Goal: Transaction & Acquisition: Purchase product/service

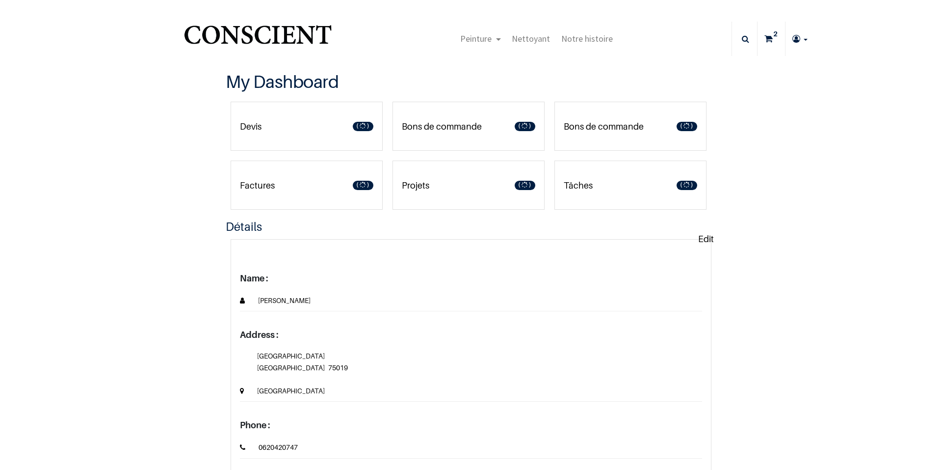
type input "[EMAIL_ADDRESS][DOMAIN_NAME]"
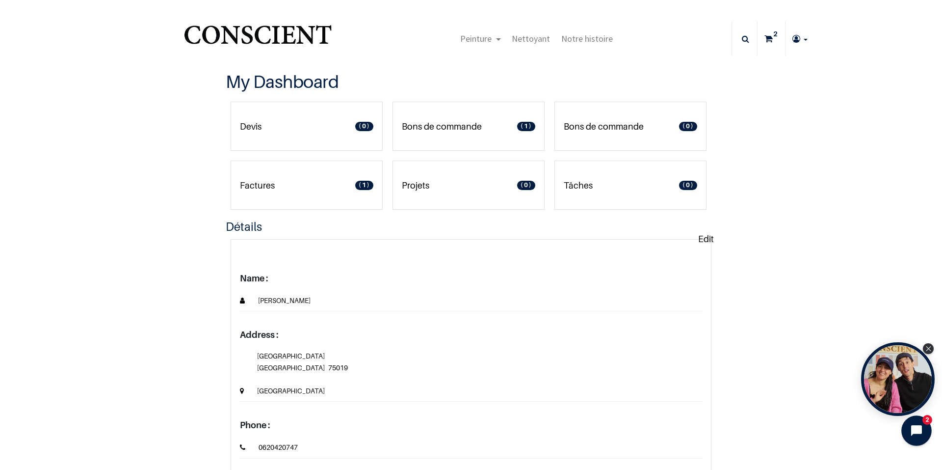
click at [912, 430] on icon "Open chat widget" at bounding box center [917, 430] width 13 height 13
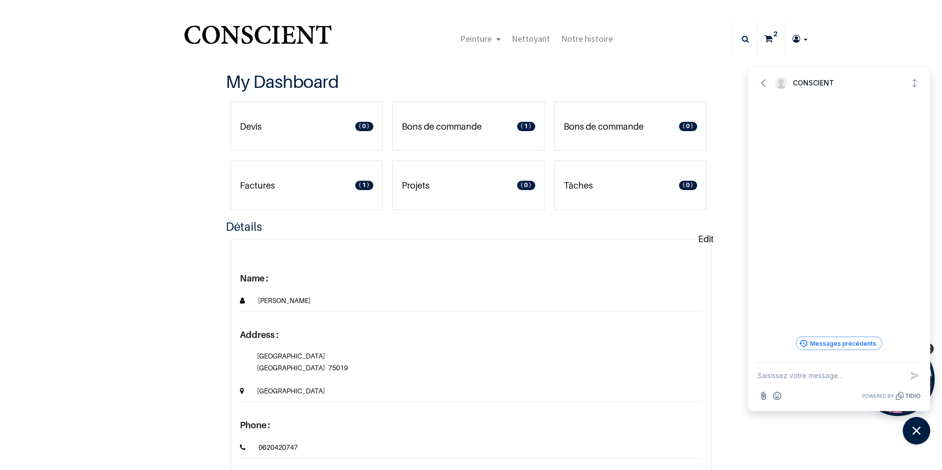
click at [862, 343] on button "Messages précédents" at bounding box center [839, 343] width 85 height 13
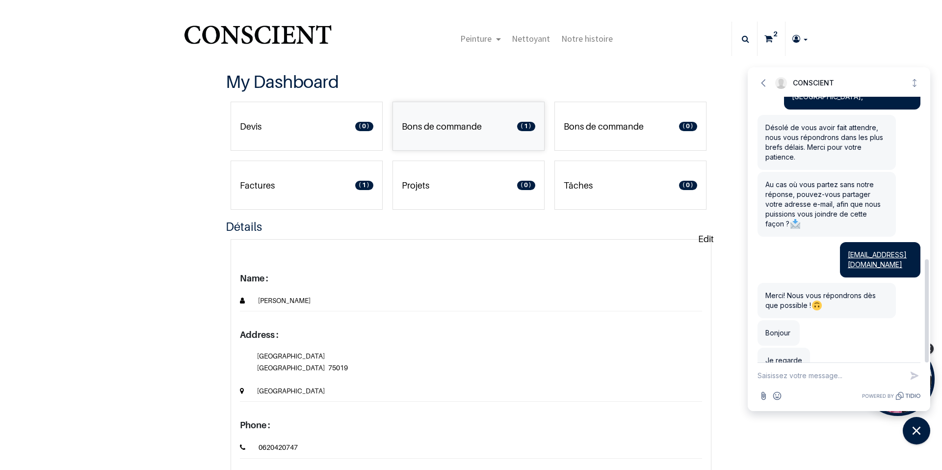
click at [504, 127] on link "Bons de commande 1" at bounding box center [469, 126] width 152 height 49
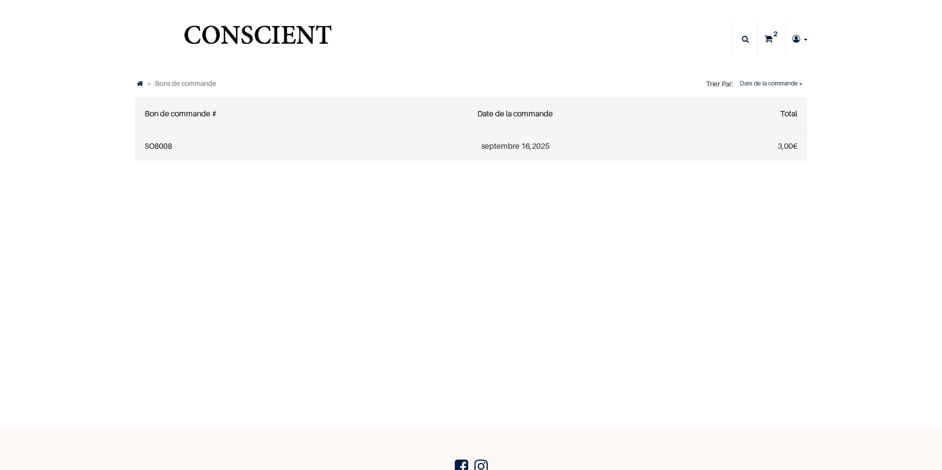
type input "[EMAIL_ADDRESS][DOMAIN_NAME]"
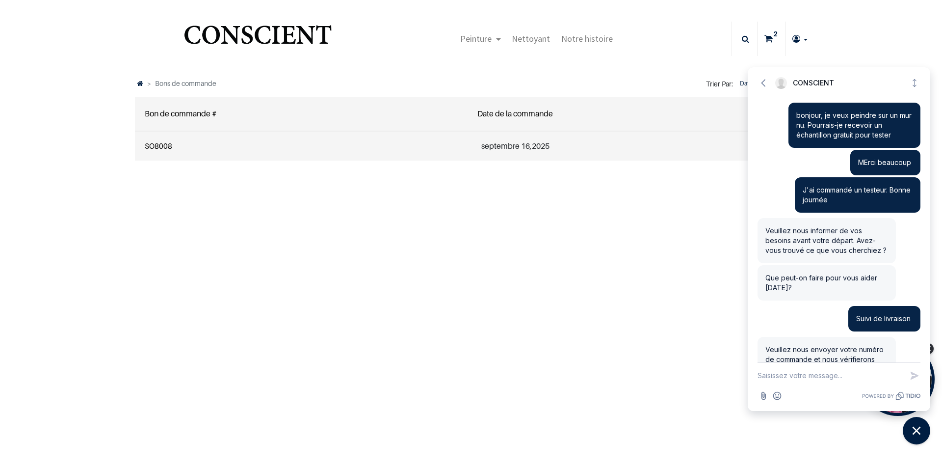
scroll to position [420, 0]
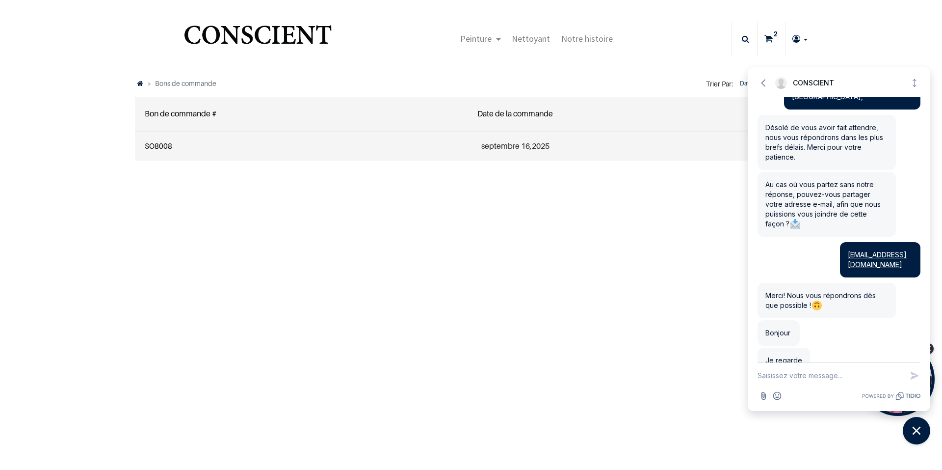
click at [157, 142] on link "SO8008" at bounding box center [158, 145] width 27 height 9
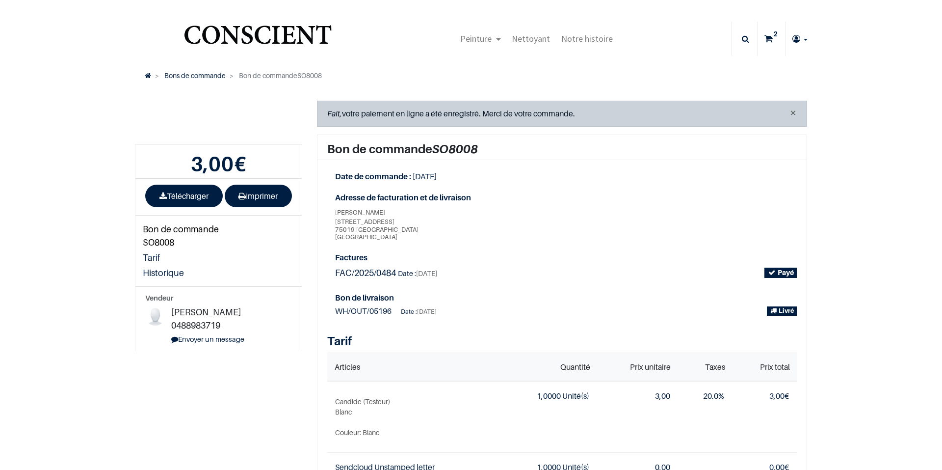
type input "[EMAIL_ADDRESS][DOMAIN_NAME]"
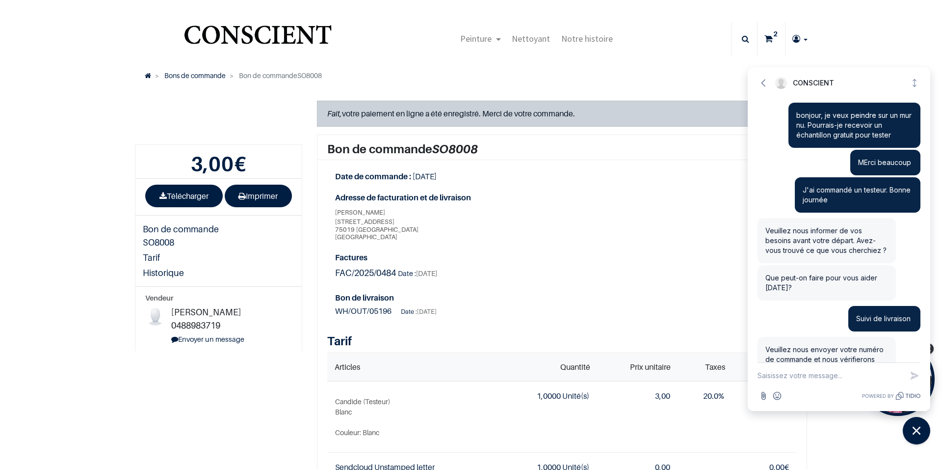
scroll to position [420, 0]
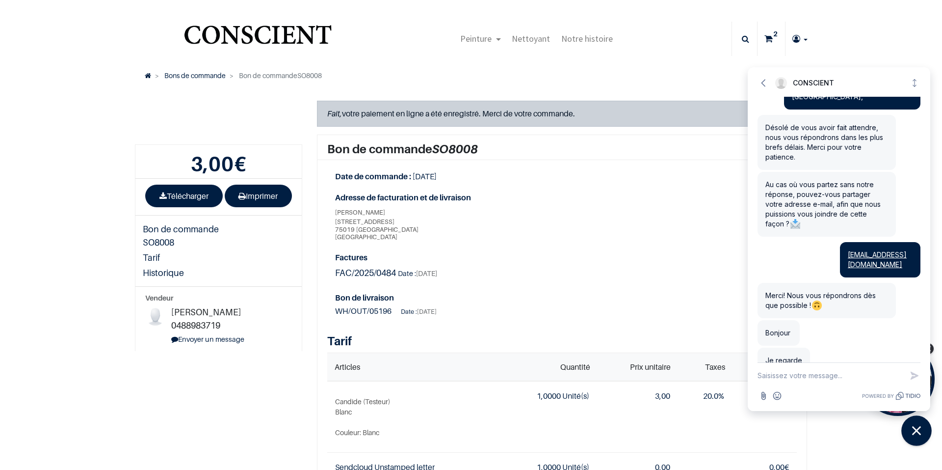
click at [920, 432] on icon "Close chat widget" at bounding box center [917, 430] width 15 height 15
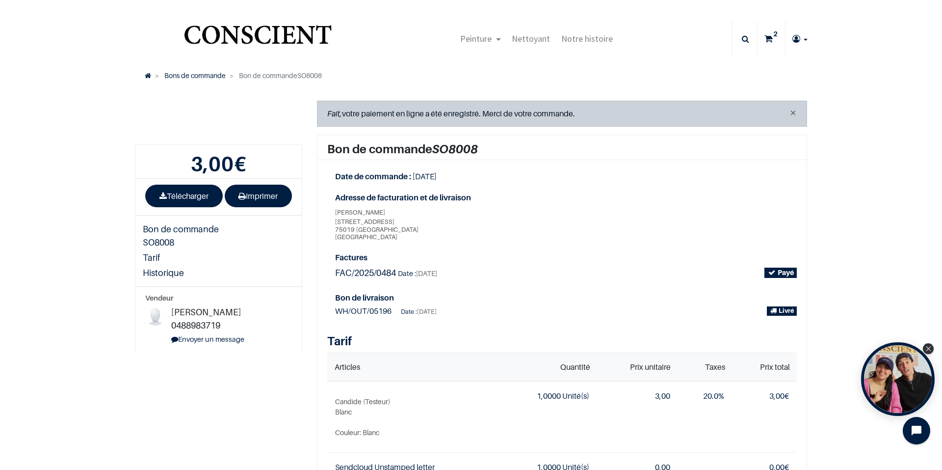
click at [240, 31] on img "Logo of Conscient" at bounding box center [258, 39] width 152 height 39
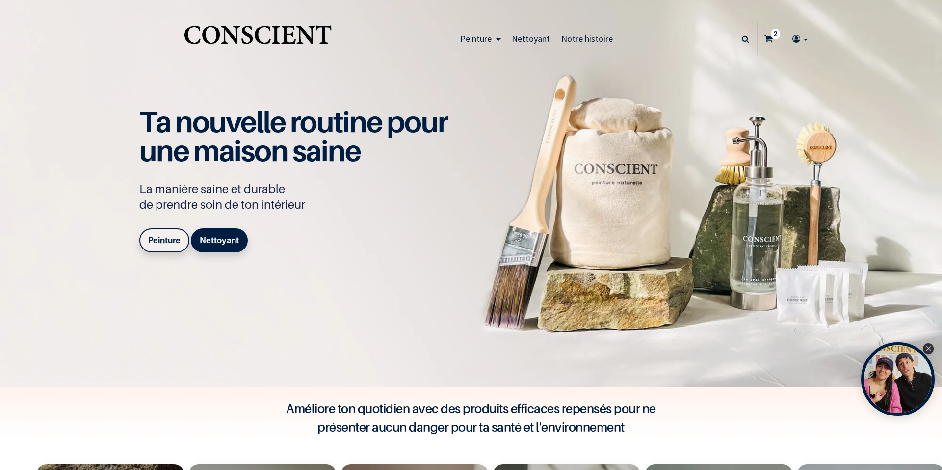
type input "[EMAIL_ADDRESS][DOMAIN_NAME]"
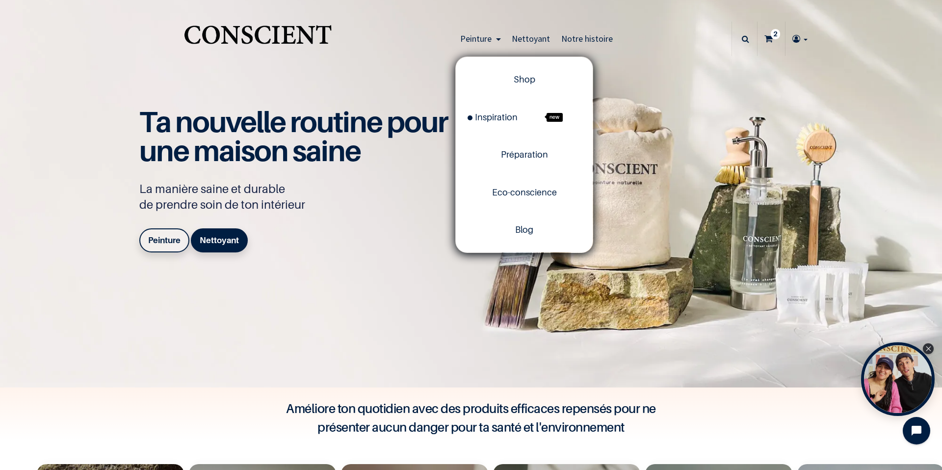
click at [466, 37] on span "Peinture" at bounding box center [475, 38] width 31 height 11
click at [524, 77] on span "Shop" at bounding box center [525, 79] width 22 height 10
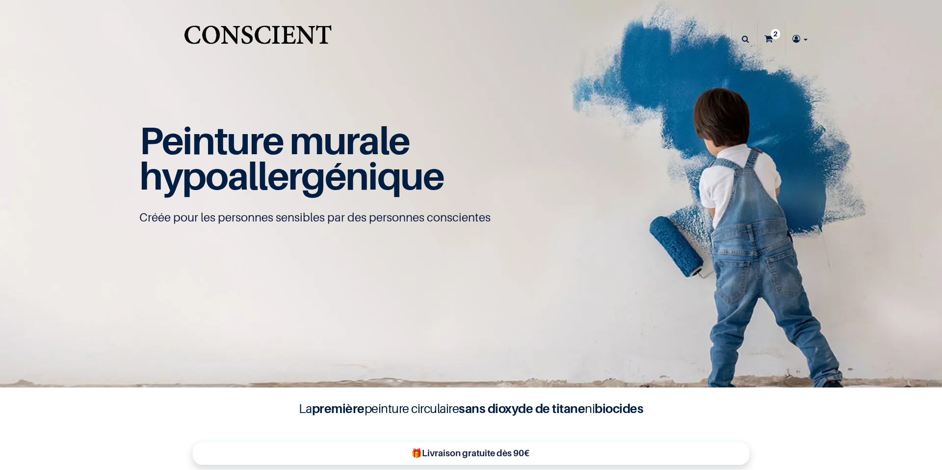
type input "[EMAIL_ADDRESS][DOMAIN_NAME]"
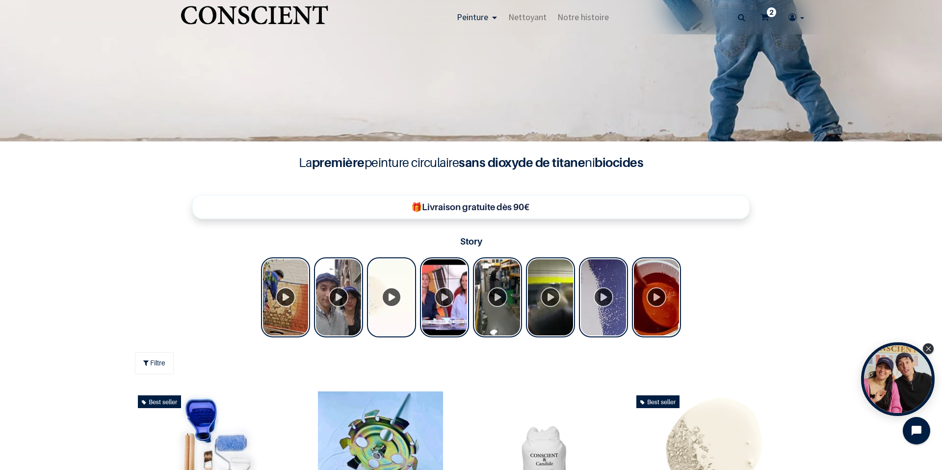
scroll to position [491, 0]
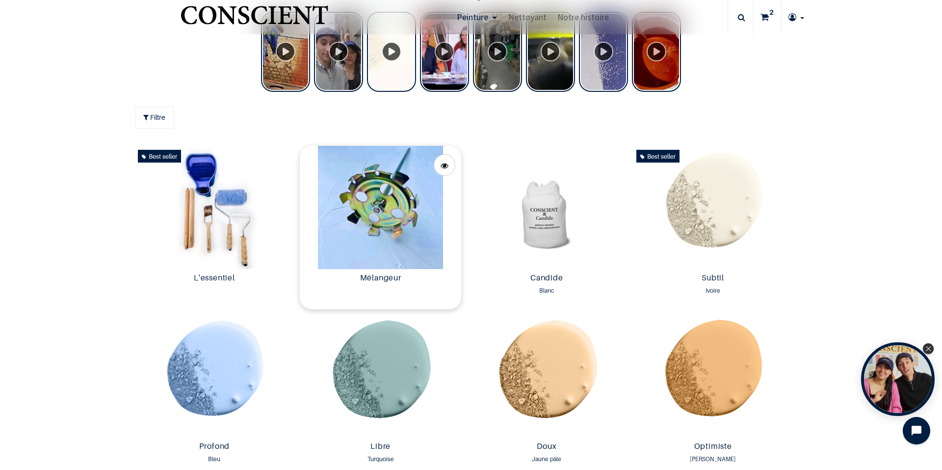
click at [409, 262] on img at bounding box center [380, 207] width 161 height 123
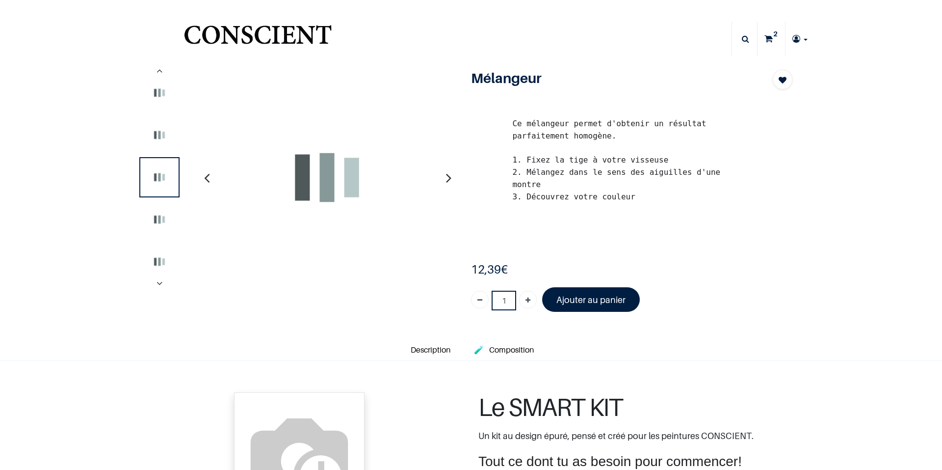
type input "[EMAIL_ADDRESS][DOMAIN_NAME]"
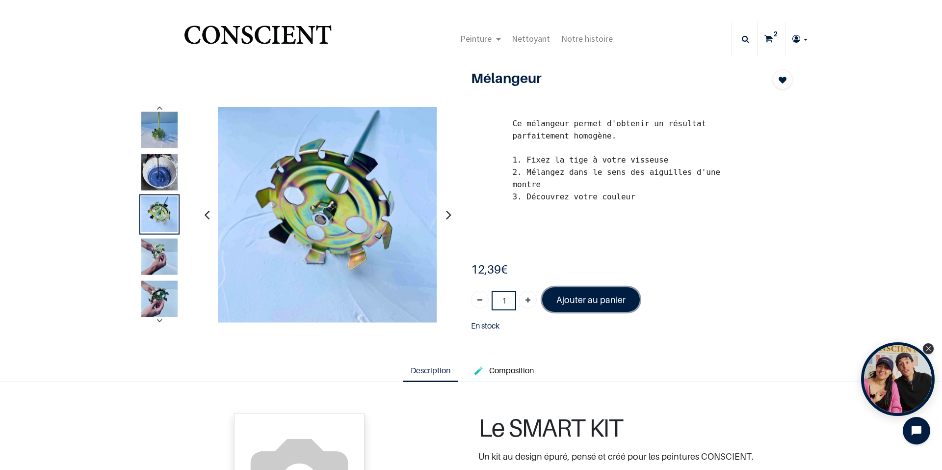
click at [589, 287] on link "Ajouter au panier" at bounding box center [591, 299] width 98 height 24
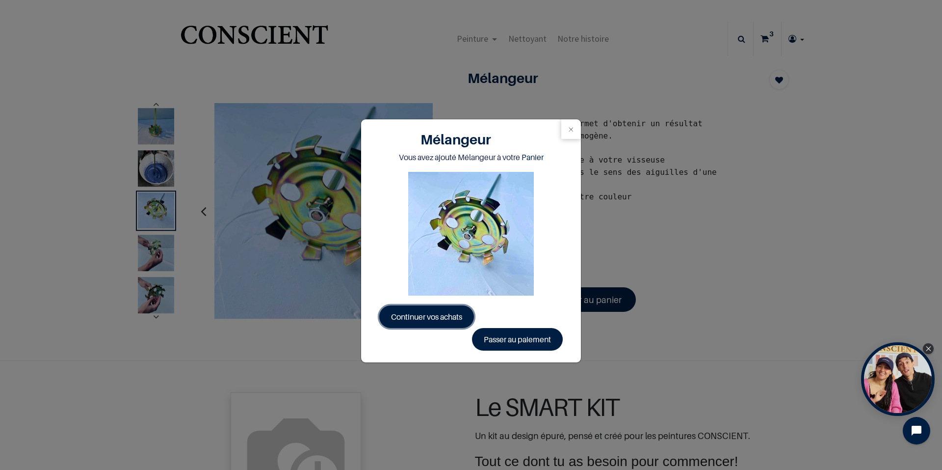
click at [452, 312] on span "Continuer vos achats" at bounding box center [426, 317] width 71 height 10
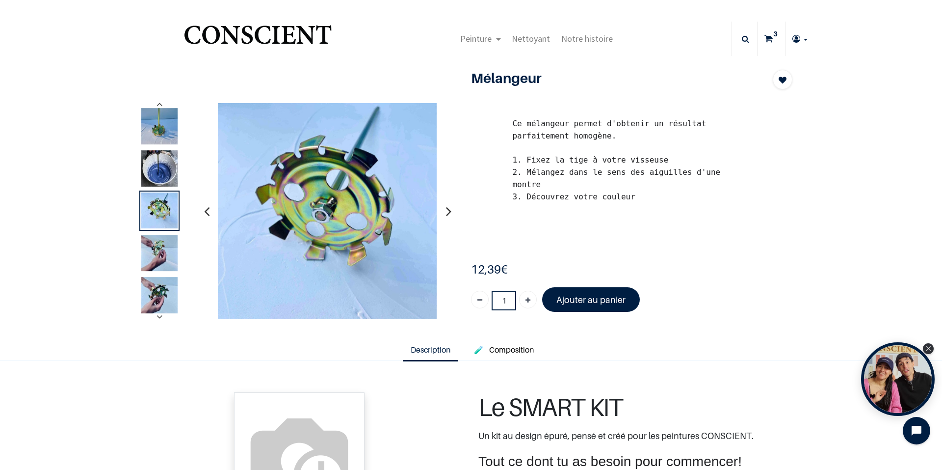
click at [767, 38] on icon at bounding box center [769, 39] width 8 height 34
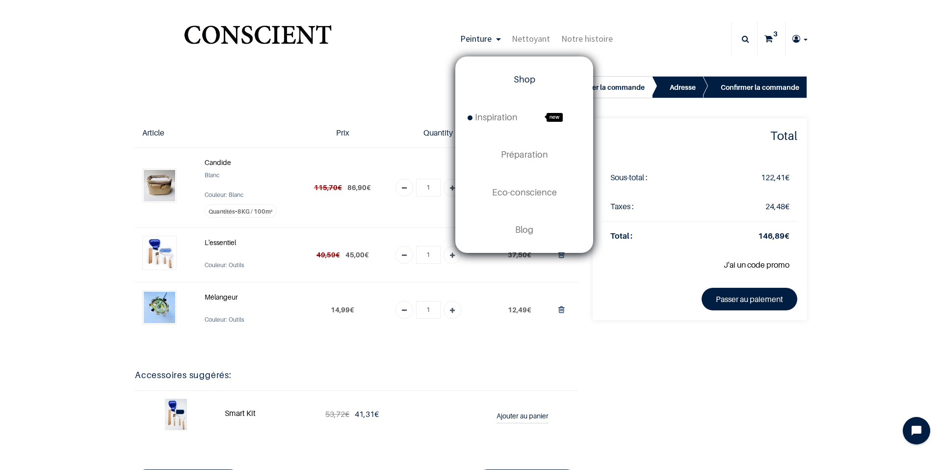
click at [529, 76] on span "Shop" at bounding box center [525, 79] width 22 height 10
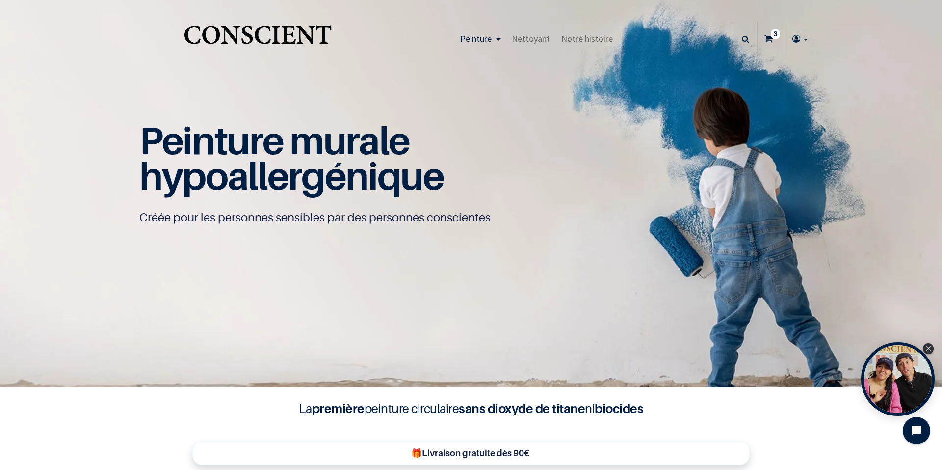
type input "[EMAIL_ADDRESS][DOMAIN_NAME]"
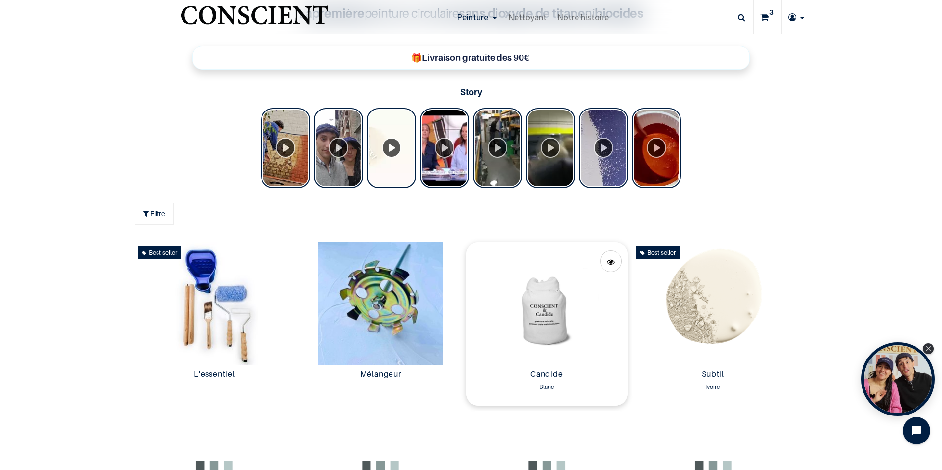
scroll to position [491, 0]
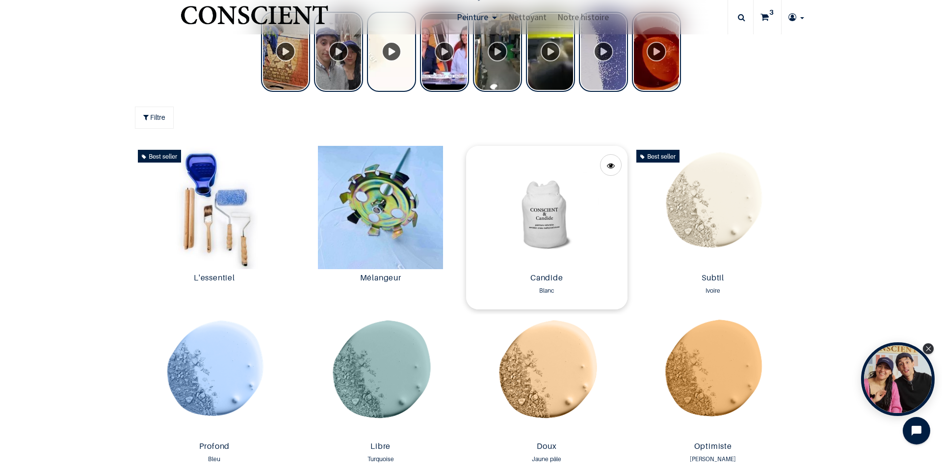
click at [543, 225] on img at bounding box center [546, 207] width 161 height 123
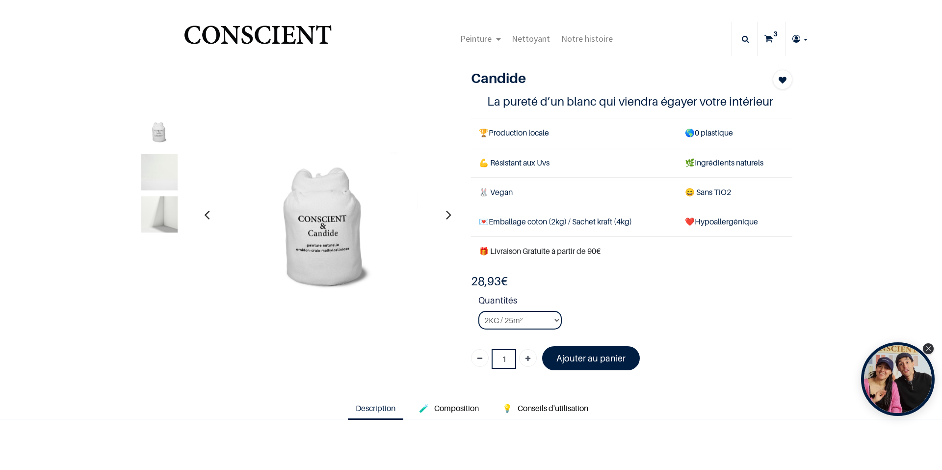
type input "[EMAIL_ADDRESS][DOMAIN_NAME]"
click at [494, 323] on select "2KG / 25m² 4KG / 50m² 8KG / 100m² Testeur" at bounding box center [520, 320] width 83 height 19
select select "2"
click at [479, 311] on select "2KG / 25m² 4KG / 50m² 8KG / 100m² Testeur" at bounding box center [520, 320] width 83 height 19
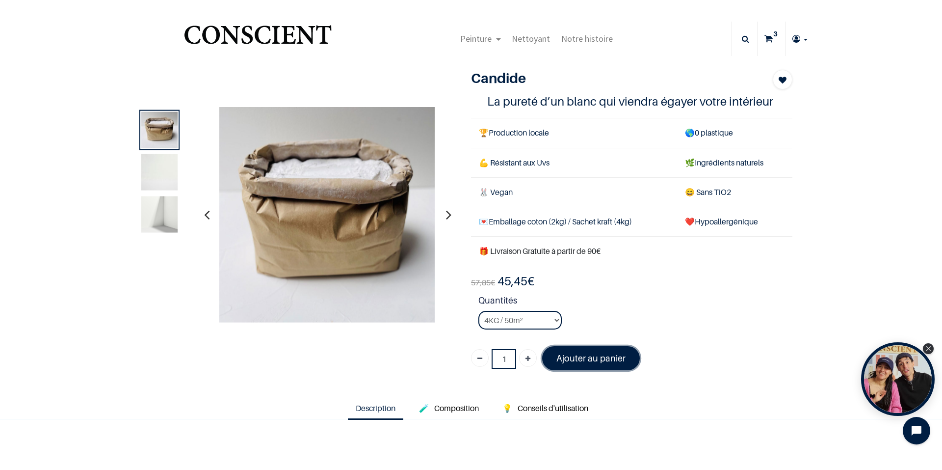
click at [613, 358] on font "Ajouter au panier" at bounding box center [591, 358] width 69 height 10
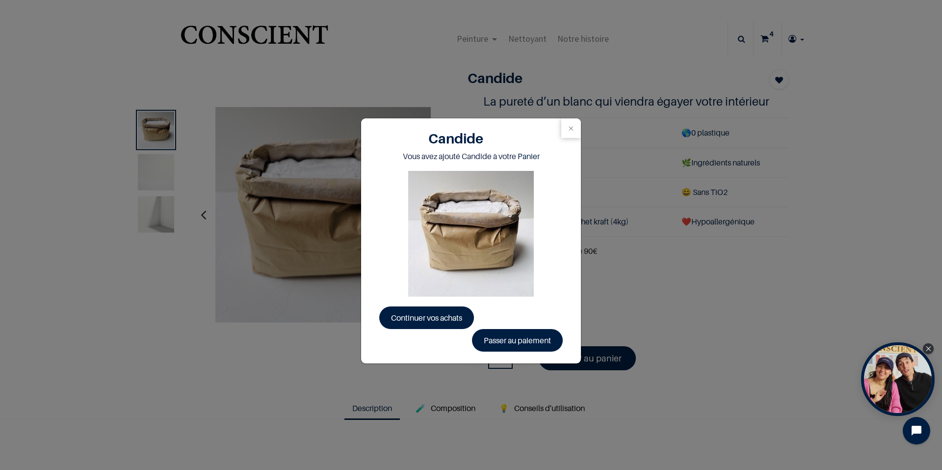
click at [767, 41] on div "Candide Vous avez ajouté Candide à votre Panier Continuer vos achats Passer au …" at bounding box center [471, 235] width 942 height 470
click at [499, 334] on link "Passer au paiement" at bounding box center [517, 340] width 91 height 23
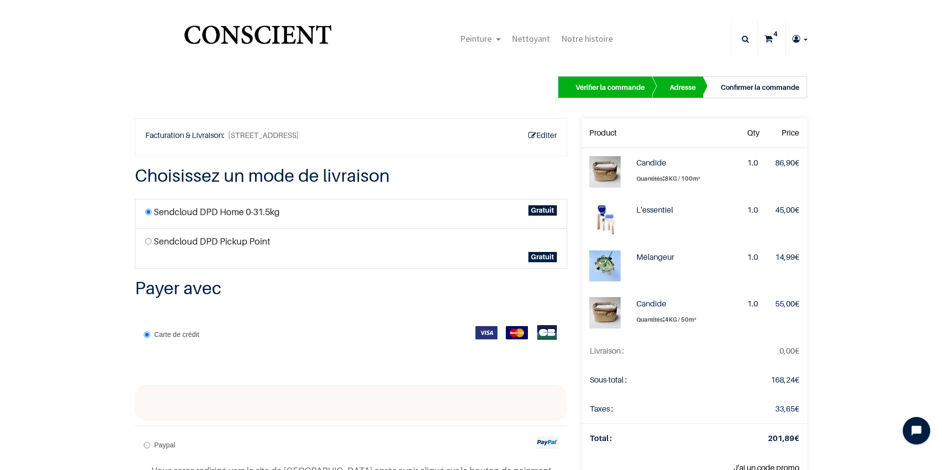
click at [184, 244] on label "Sendcloud DPD Pickup Point" at bounding box center [212, 241] width 117 height 13
radio input "true"
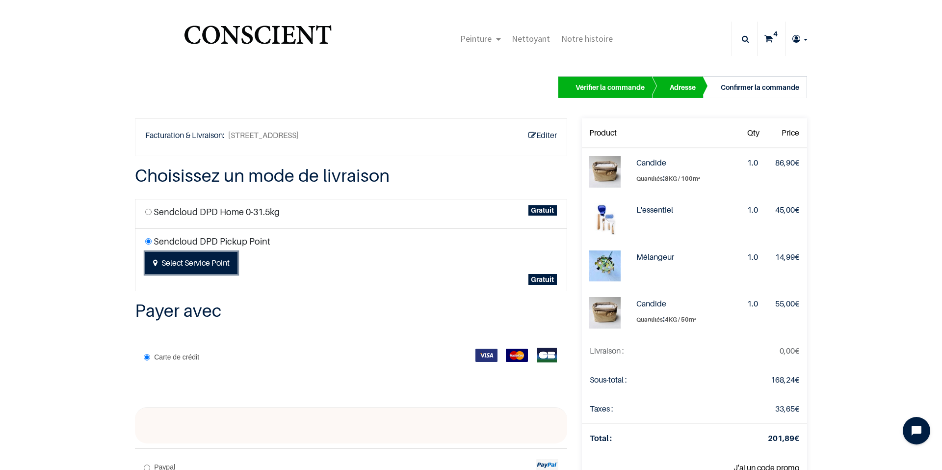
click at [207, 262] on button "Select Service Point" at bounding box center [191, 263] width 92 height 23
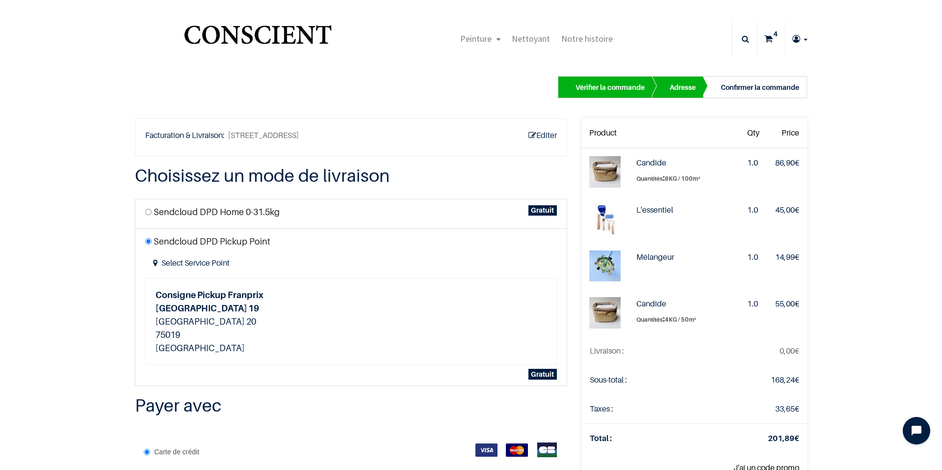
click at [603, 89] on div "Vérifier la commande" at bounding box center [610, 87] width 69 height 12
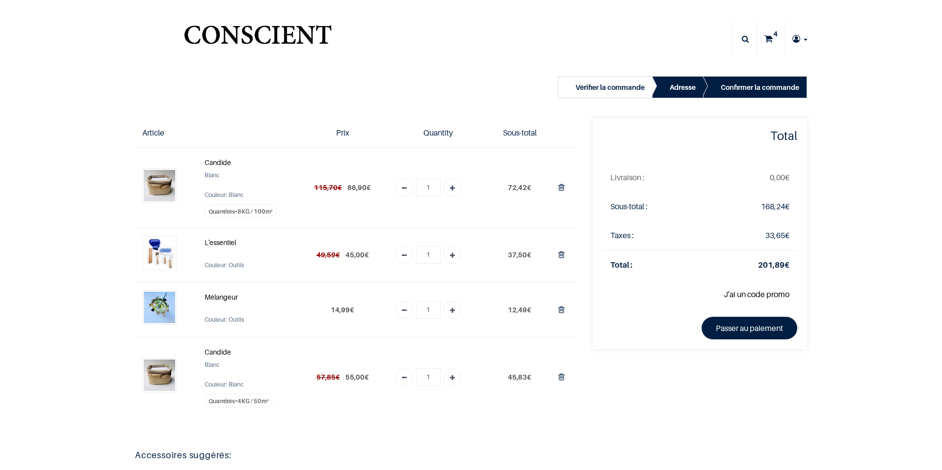
type input "[EMAIL_ADDRESS][DOMAIN_NAME]"
click at [402, 189] on icon "Remove one" at bounding box center [404, 189] width 5 height 18
type input "0"
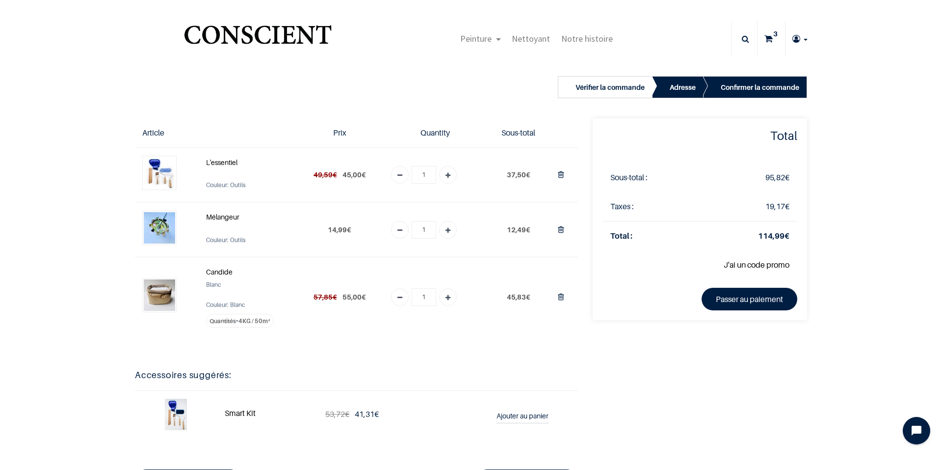
click at [162, 172] on img at bounding box center [159, 172] width 31 height 31
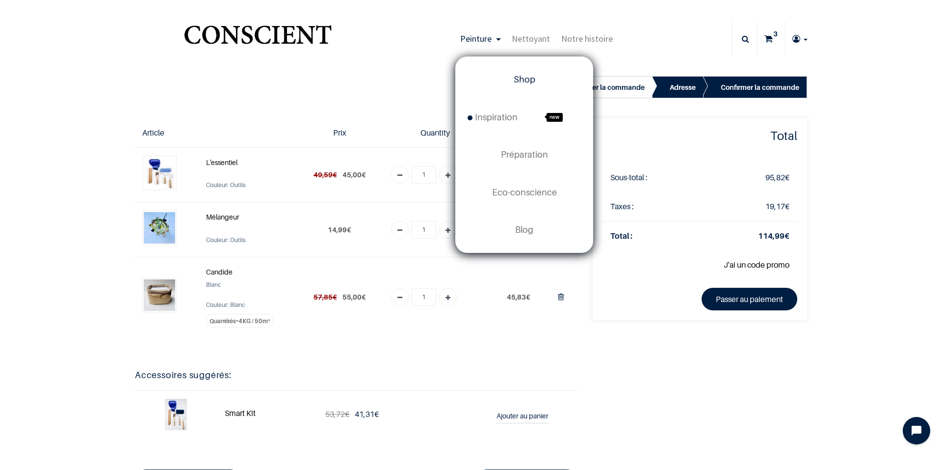
click at [519, 79] on span "Shop" at bounding box center [525, 79] width 22 height 10
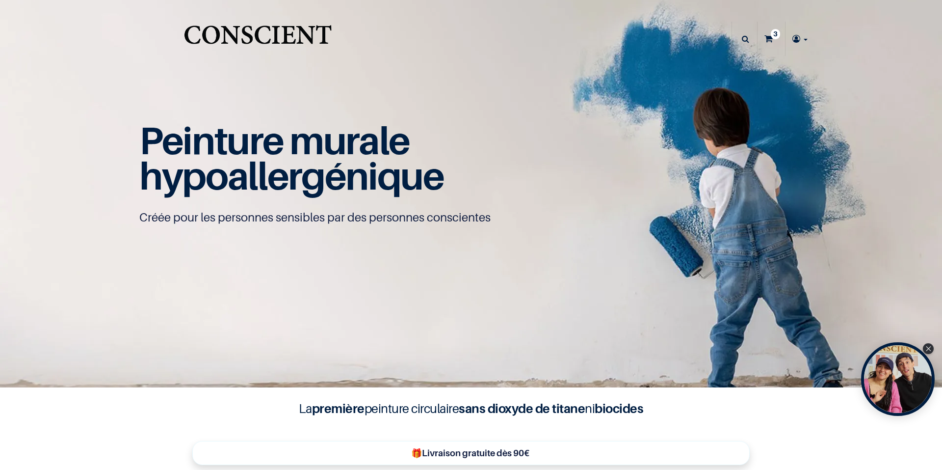
type input "[EMAIL_ADDRESS][DOMAIN_NAME]"
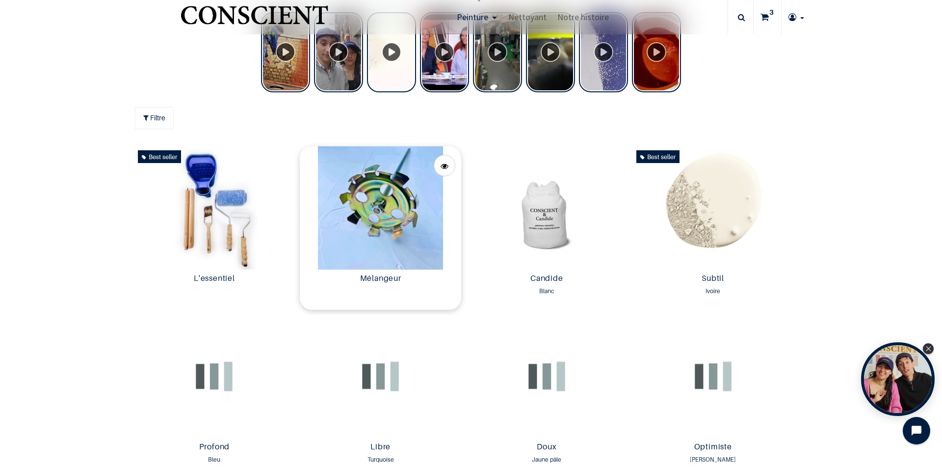
scroll to position [491, 0]
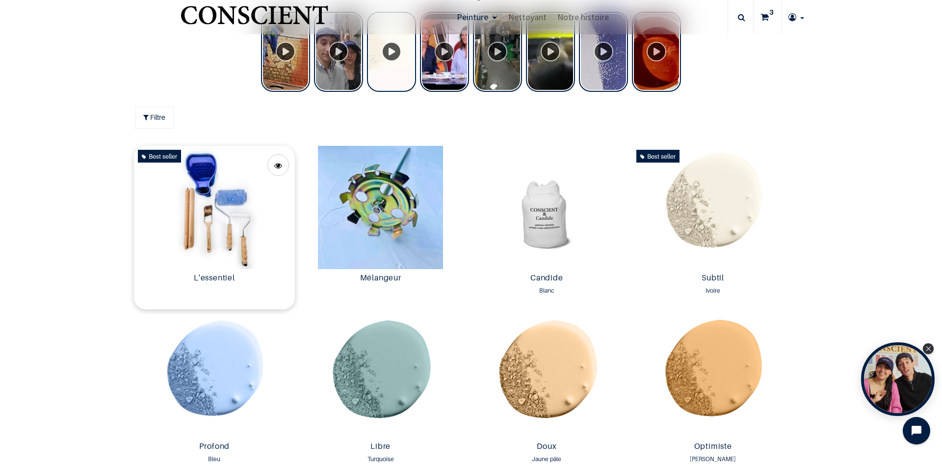
click at [220, 211] on img at bounding box center [214, 207] width 161 height 123
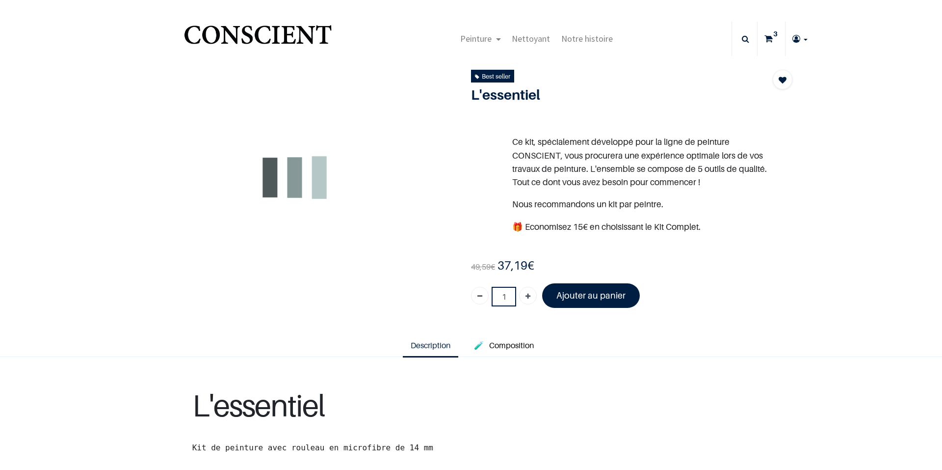
type input "[EMAIL_ADDRESS][DOMAIN_NAME]"
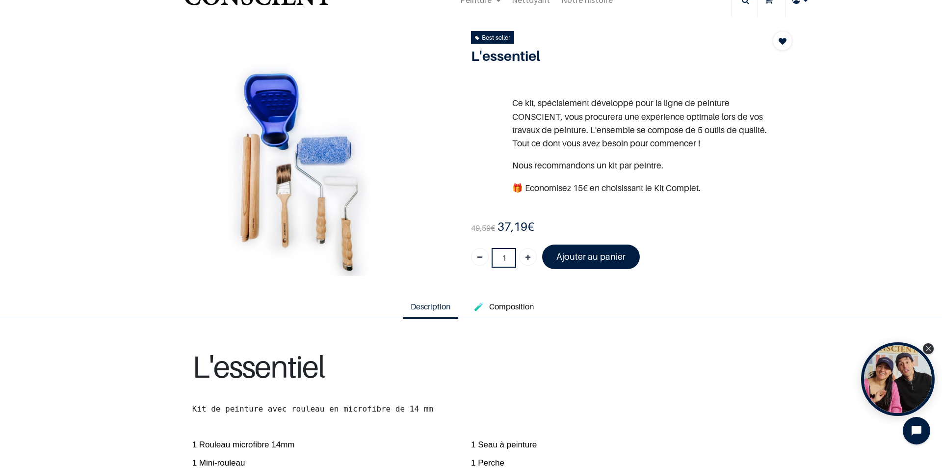
scroll to position [147, 0]
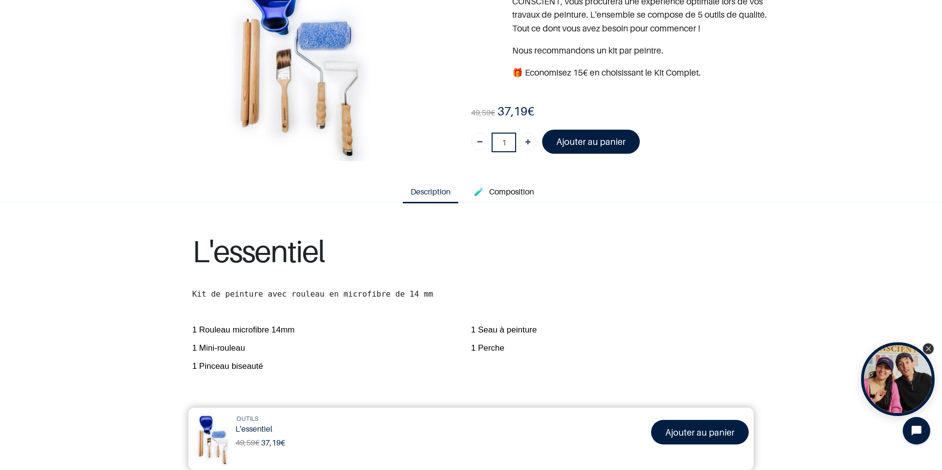
scroll to position [49, 0]
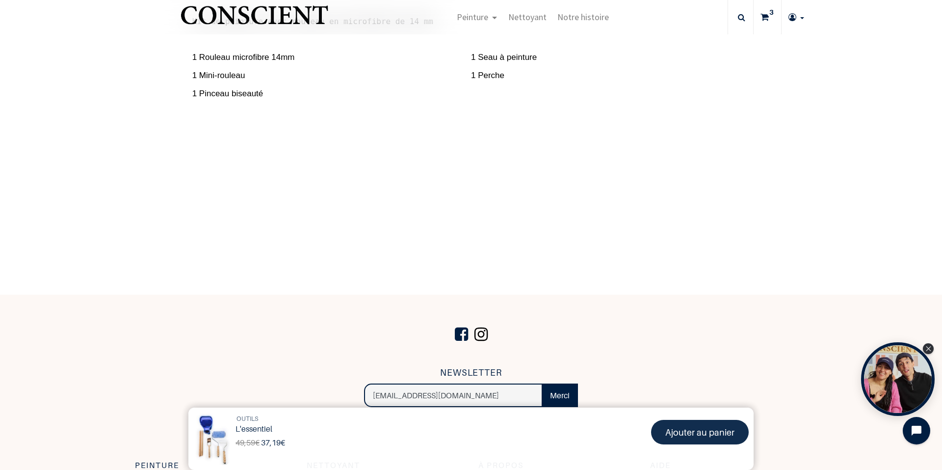
scroll to position [517, 0]
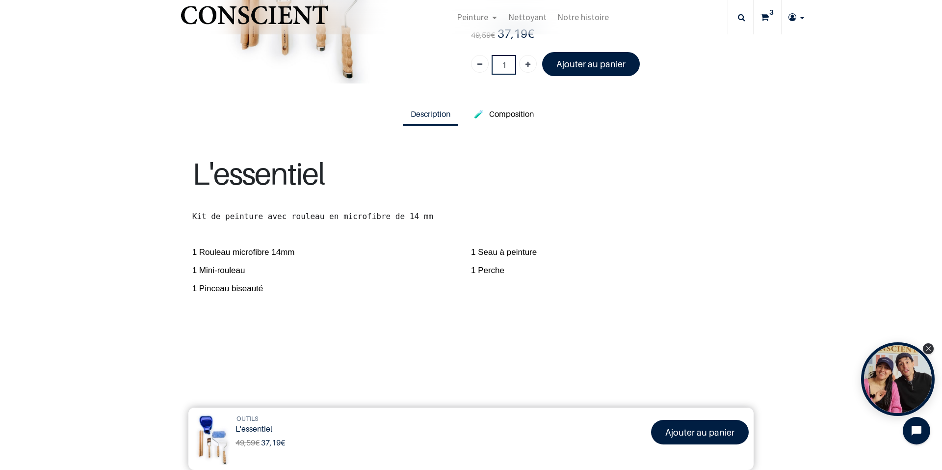
scroll to position [0, 0]
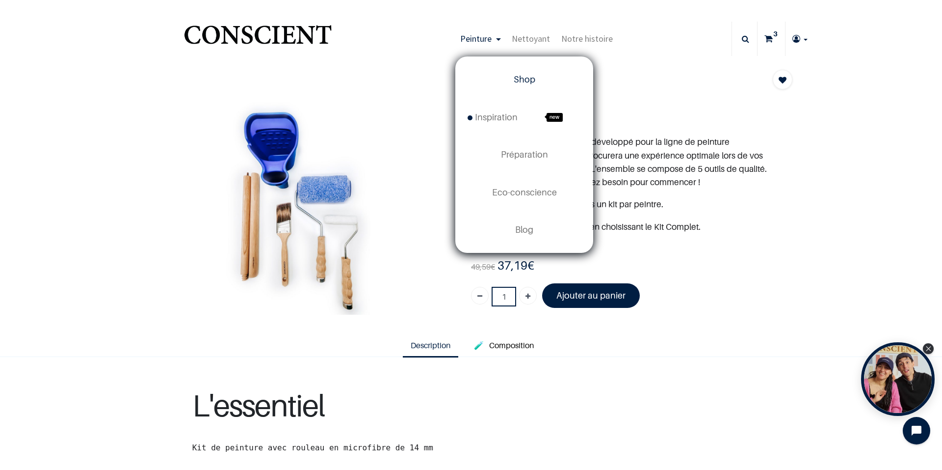
click at [527, 81] on span "Shop" at bounding box center [525, 79] width 22 height 10
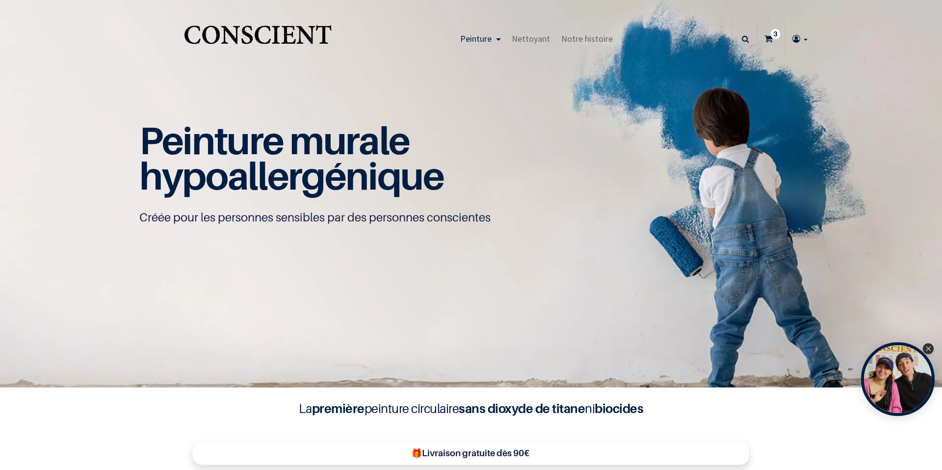
type input "[EMAIL_ADDRESS][DOMAIN_NAME]"
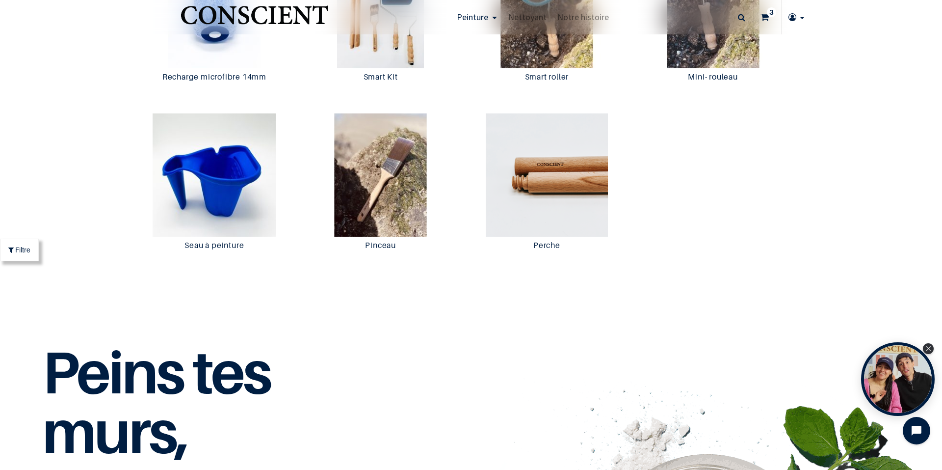
scroll to position [1866, 0]
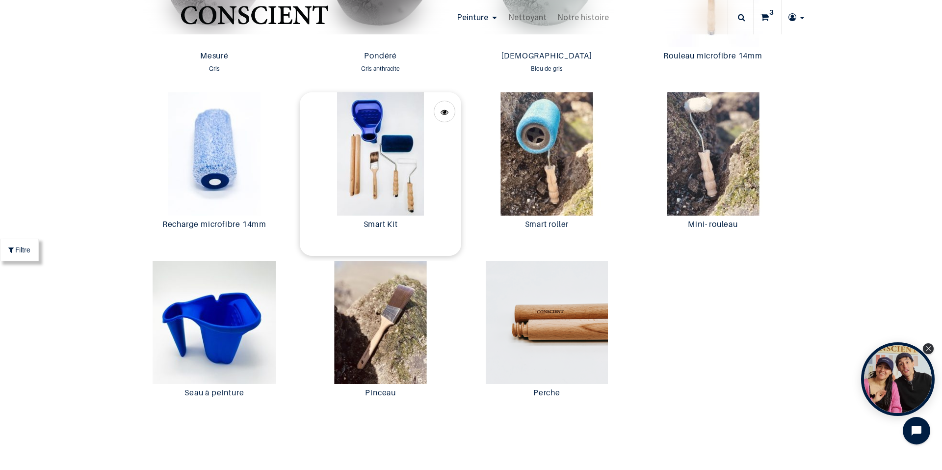
click at [356, 185] on img at bounding box center [380, 153] width 161 height 123
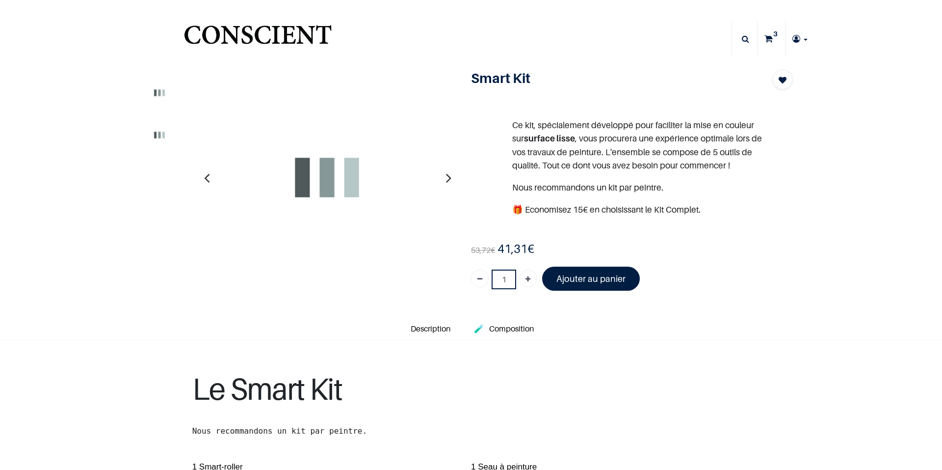
type input "[EMAIL_ADDRESS][DOMAIN_NAME]"
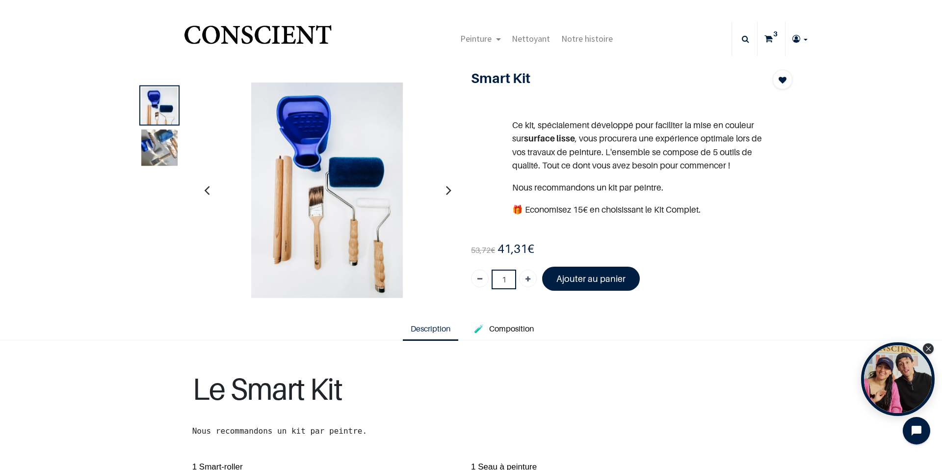
click at [446, 191] on icon "button" at bounding box center [448, 190] width 5 height 27
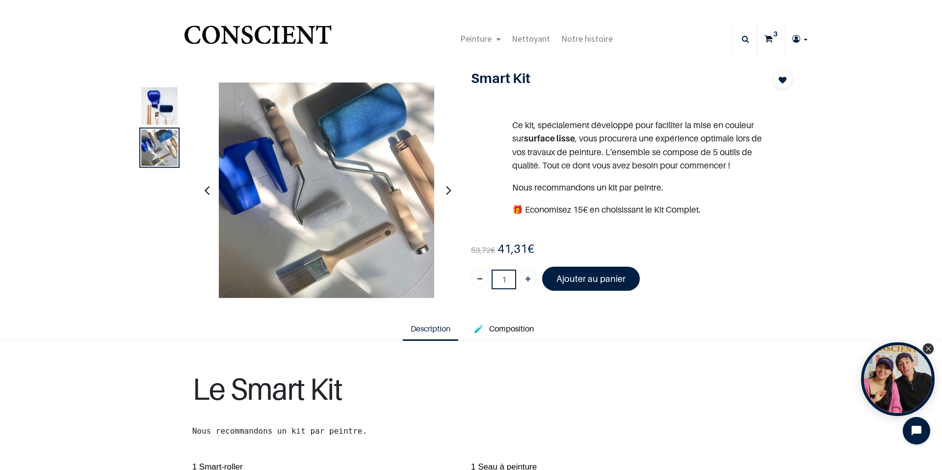
click at [446, 191] on icon "button" at bounding box center [448, 190] width 5 height 27
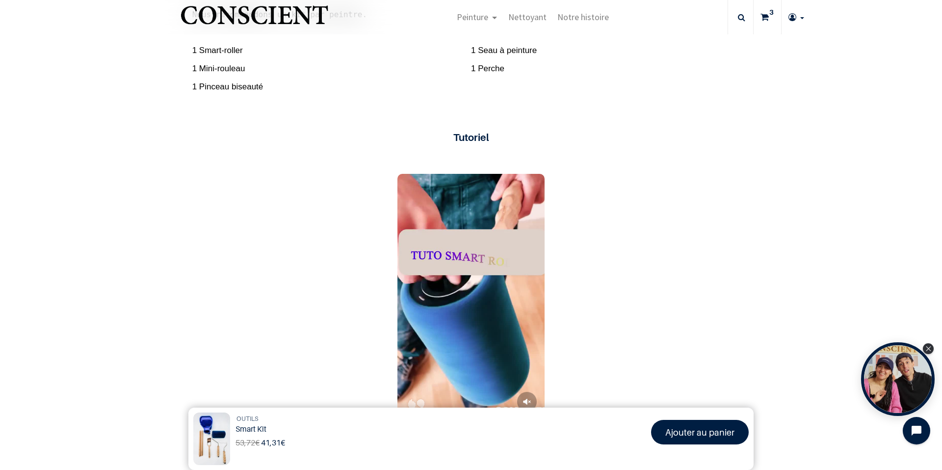
scroll to position [442, 0]
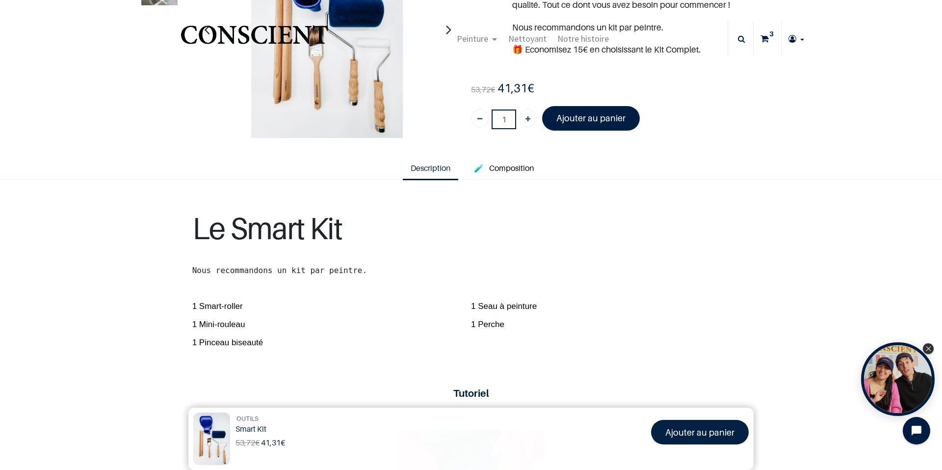
scroll to position [98, 0]
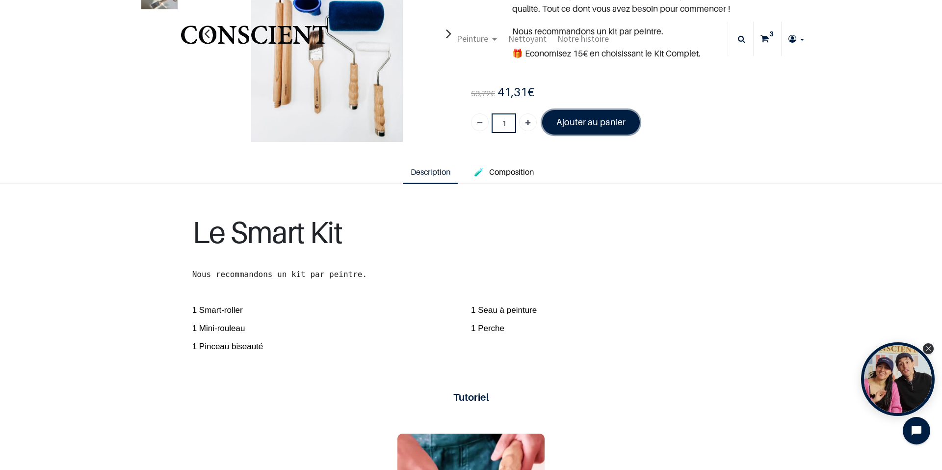
click at [598, 120] on font "Ajouter au panier" at bounding box center [591, 122] width 69 height 10
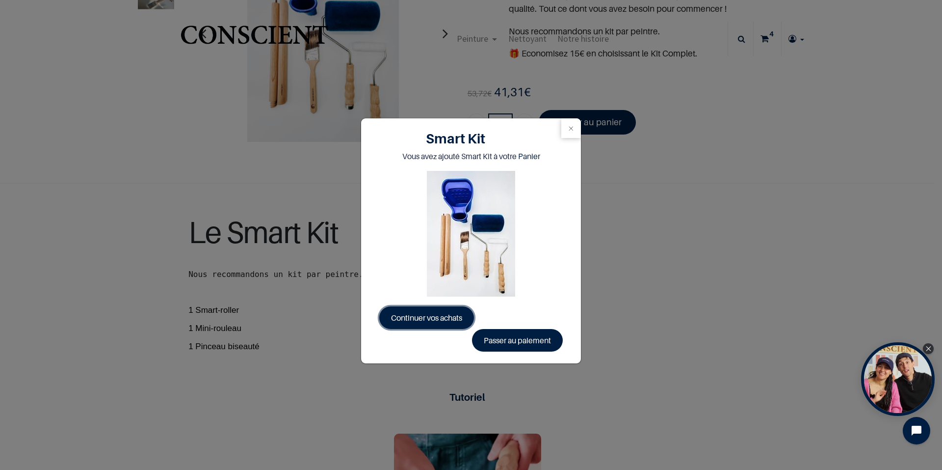
click at [456, 311] on link "Continuer vos achats" at bounding box center [426, 317] width 95 height 23
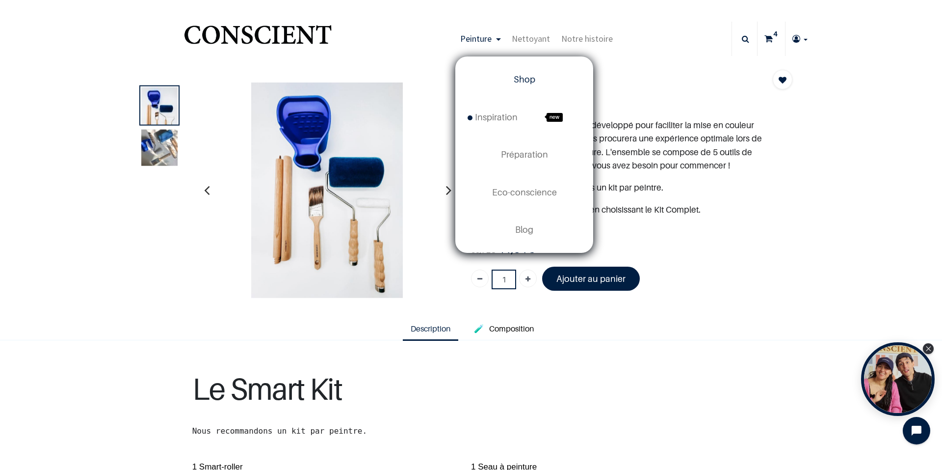
click at [516, 80] on span "Shop" at bounding box center [525, 79] width 22 height 10
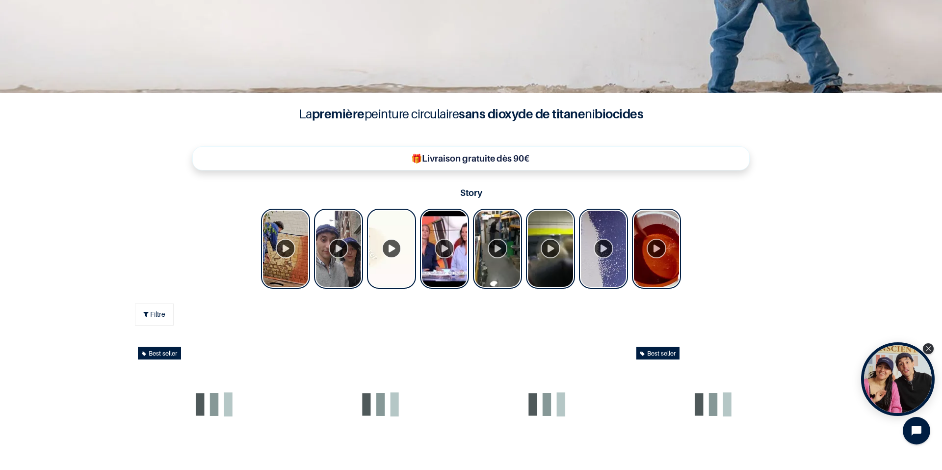
scroll to position [589, 0]
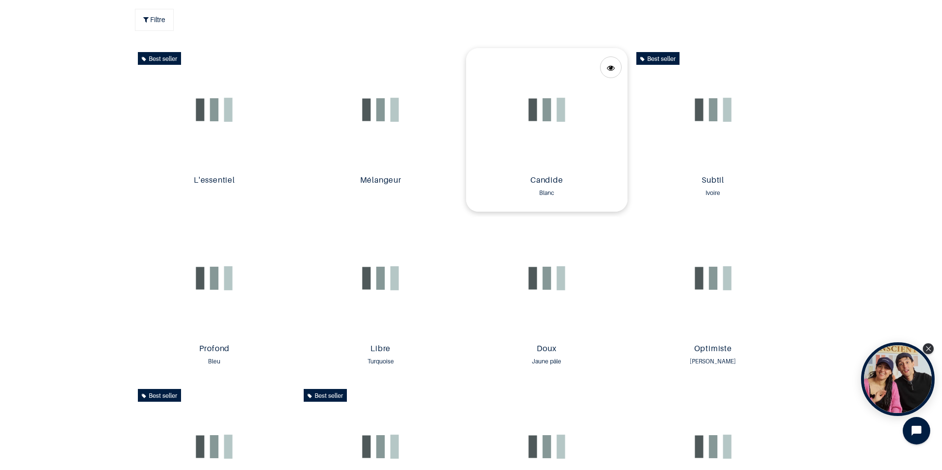
type input "[EMAIL_ADDRESS][DOMAIN_NAME]"
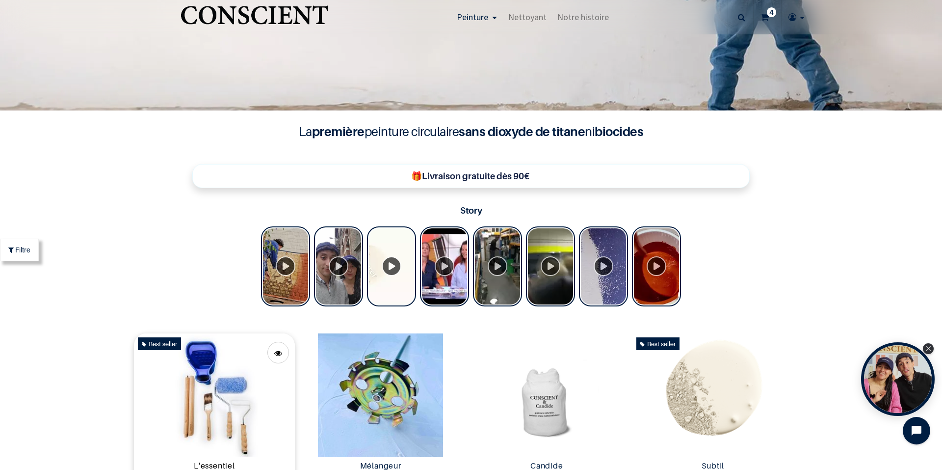
scroll to position [393, 0]
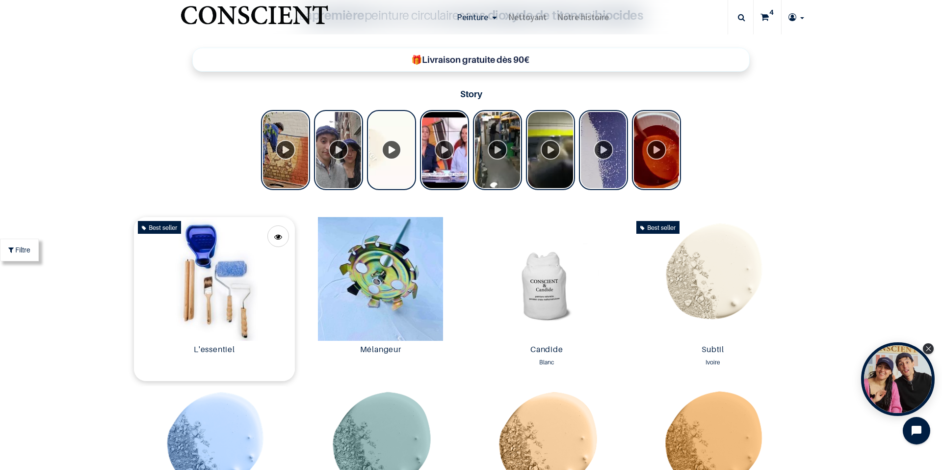
click at [225, 300] on img at bounding box center [214, 278] width 161 height 123
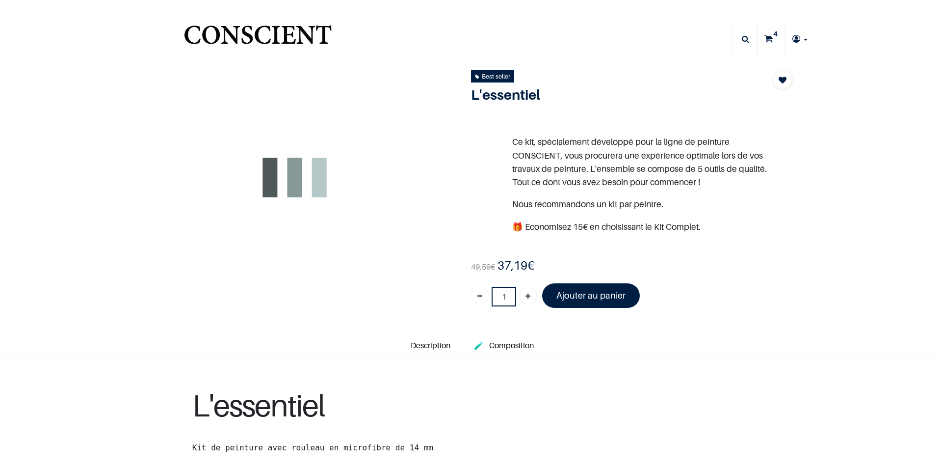
type input "[EMAIL_ADDRESS][DOMAIN_NAME]"
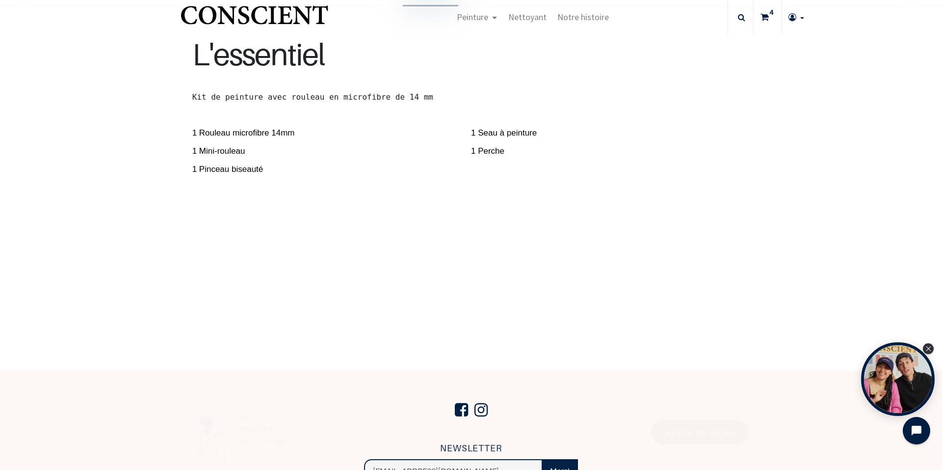
scroll to position [295, 0]
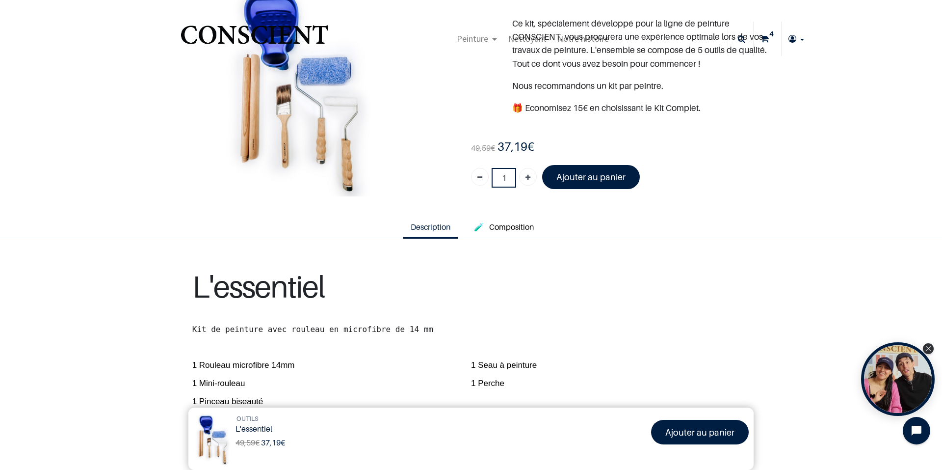
scroll to position [49, 0]
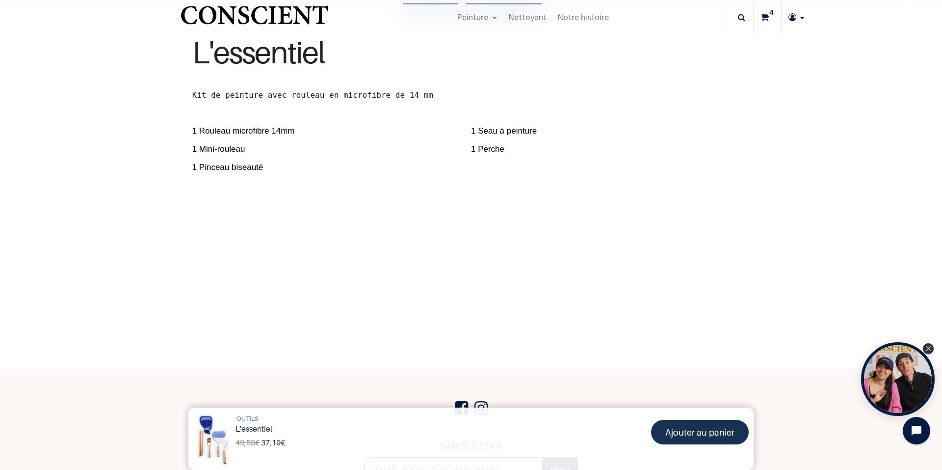
scroll to position [517, 0]
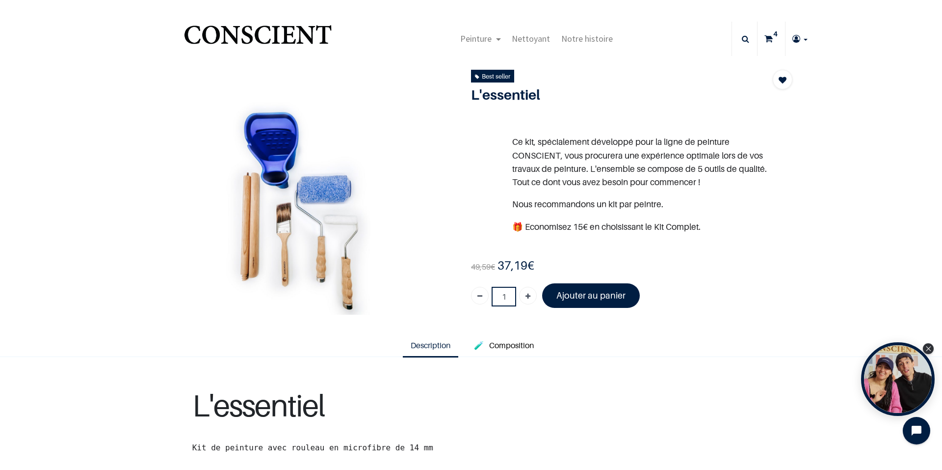
click at [765, 33] on icon at bounding box center [769, 39] width 8 height 34
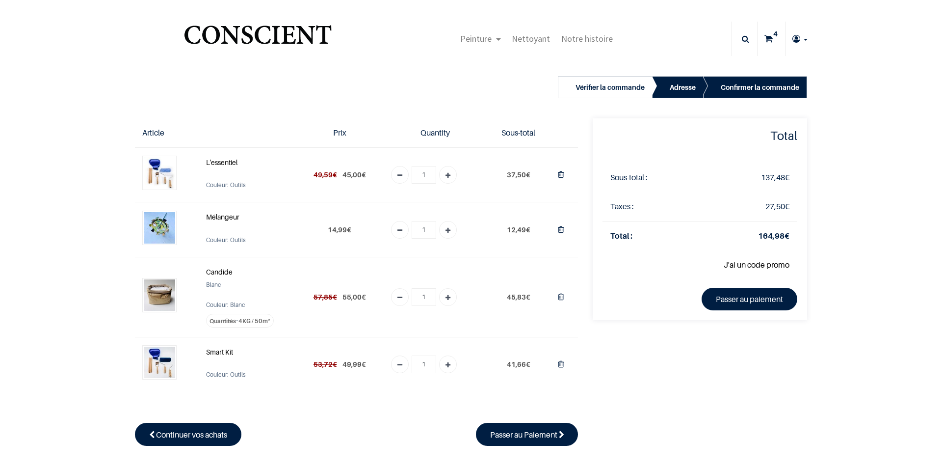
type input "[EMAIL_ADDRESS][DOMAIN_NAME]"
click at [560, 365] on icon "Supprimer du panier" at bounding box center [561, 363] width 6 height 13
type input "0"
